Goal: Task Accomplishment & Management: Manage account settings

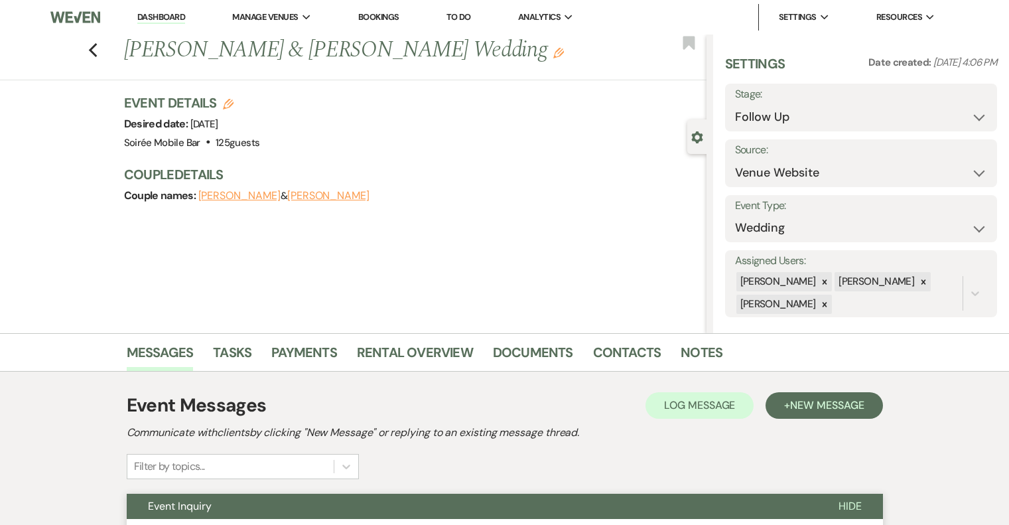
select select "9"
select select "5"
click at [164, 13] on link "Dashboard" at bounding box center [161, 17] width 48 height 13
select select "9"
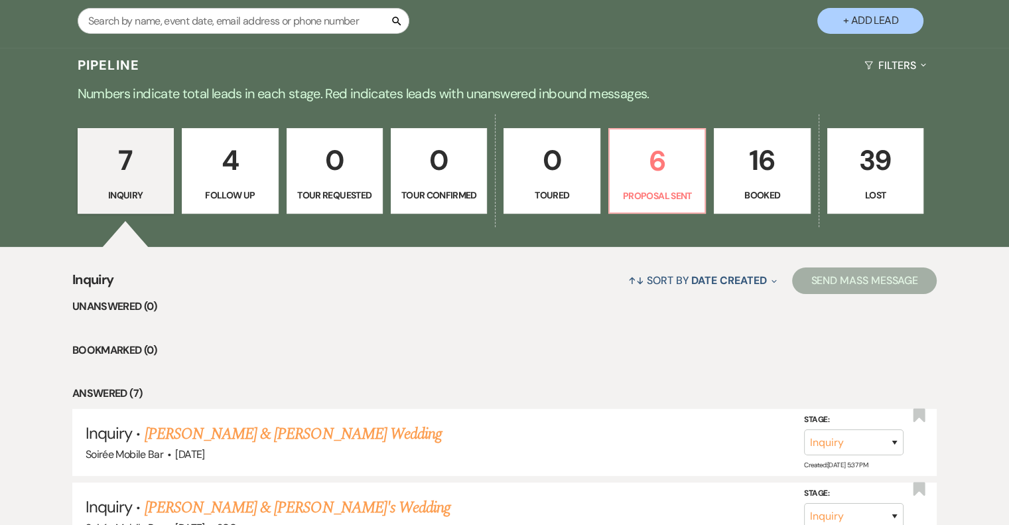
scroll to position [280, 0]
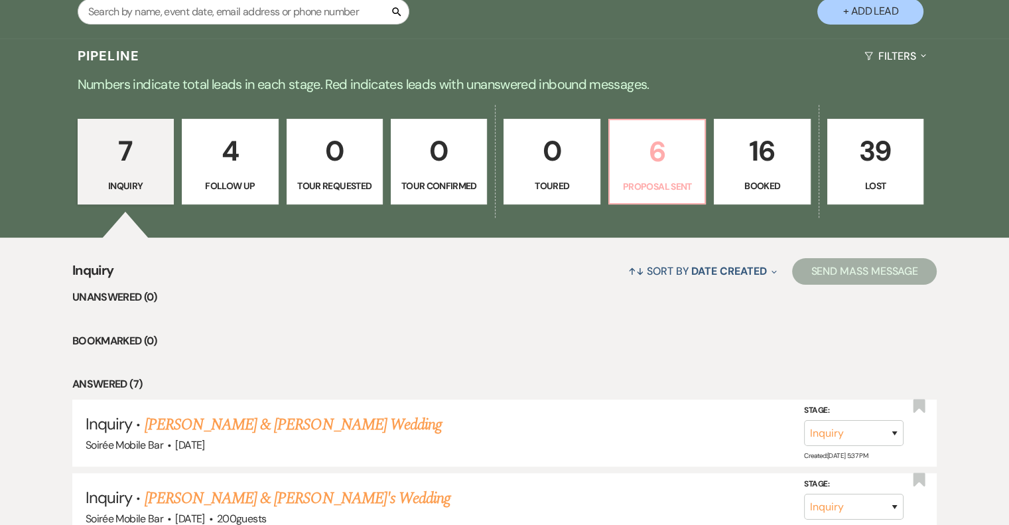
click at [618, 139] on p "6" at bounding box center [656, 151] width 79 height 44
select select "6"
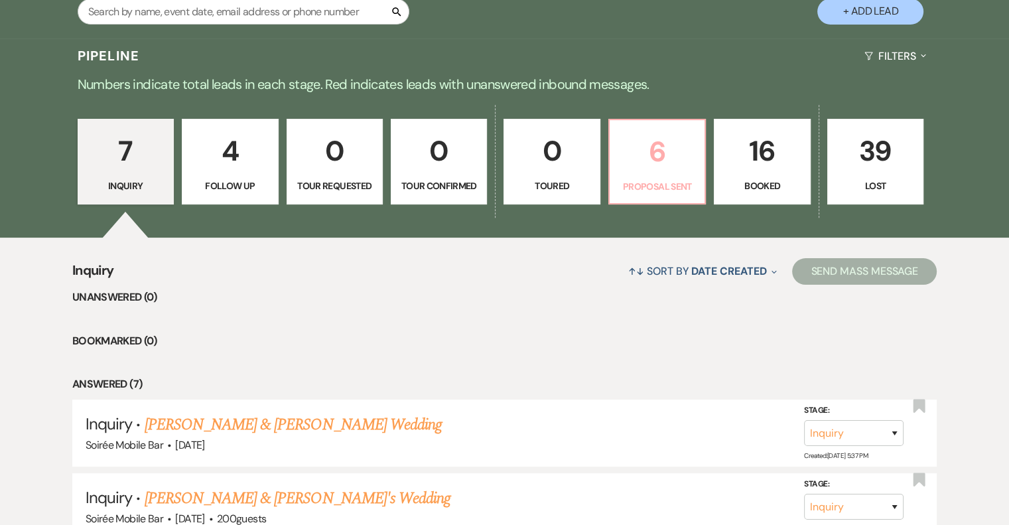
select select "6"
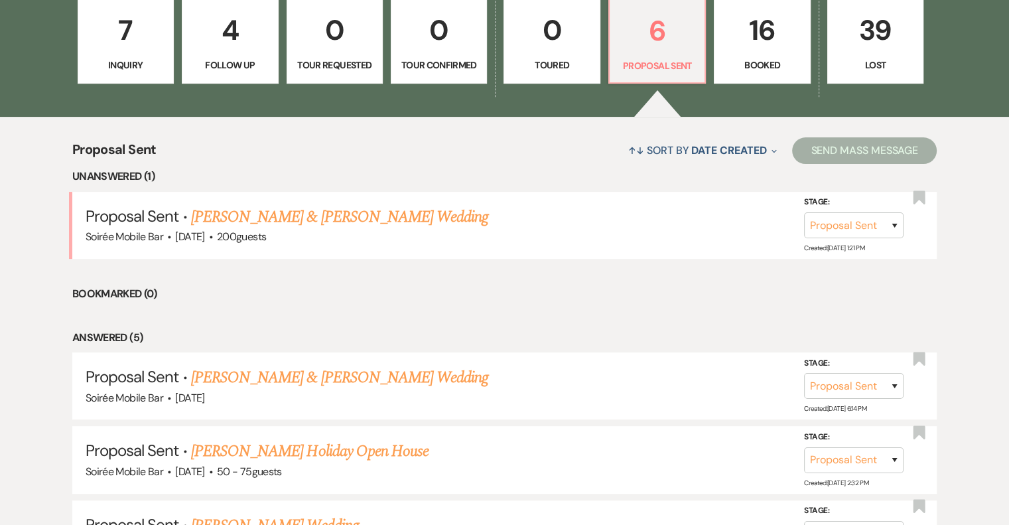
scroll to position [402, 0]
